Goal: Communication & Community: Participate in discussion

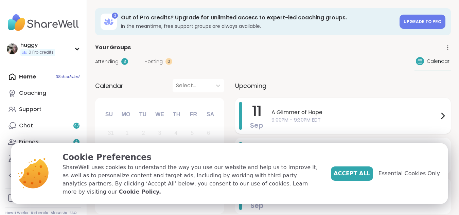
click at [277, 119] on span "9:00PM - 9:30PM EDT" at bounding box center [354, 119] width 167 height 7
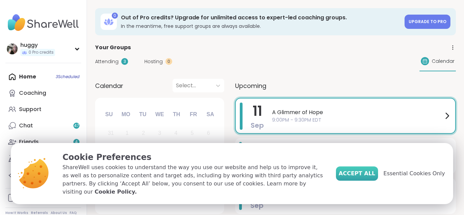
click at [362, 172] on button "Accept All" at bounding box center [357, 173] width 42 height 14
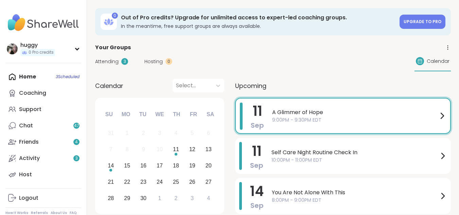
click at [319, 113] on span "A Glimmer of Hope" at bounding box center [355, 112] width 166 height 8
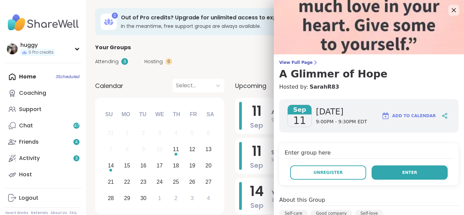
click at [383, 168] on button "Enter" at bounding box center [409, 172] width 76 height 14
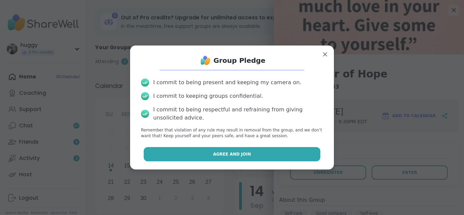
click at [276, 149] on button "Agree and Join" at bounding box center [232, 154] width 177 height 14
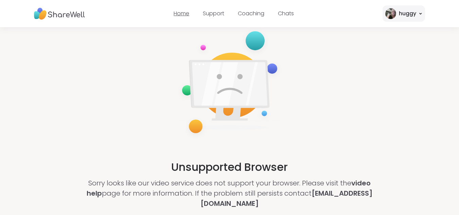
click at [182, 15] on link "Home" at bounding box center [182, 14] width 16 height 8
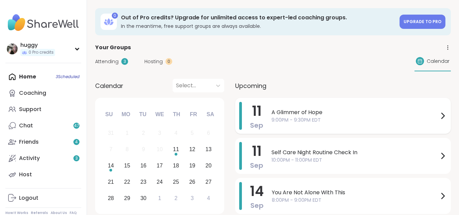
click at [276, 120] on span "9:00PM - 9:30PM EDT" at bounding box center [354, 119] width 167 height 7
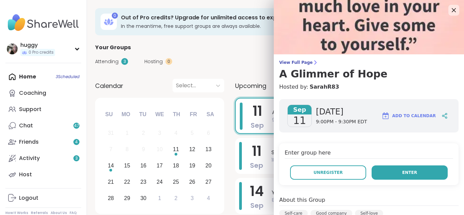
click at [387, 171] on button "Enter" at bounding box center [409, 172] width 76 height 14
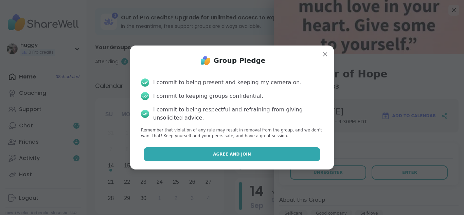
click at [286, 154] on button "Agree and Join" at bounding box center [232, 154] width 177 height 14
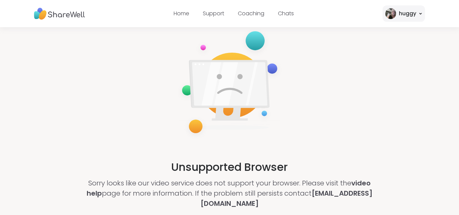
click at [205, 77] on img at bounding box center [230, 83] width 106 height 113
